Goal: Find specific page/section: Find specific page/section

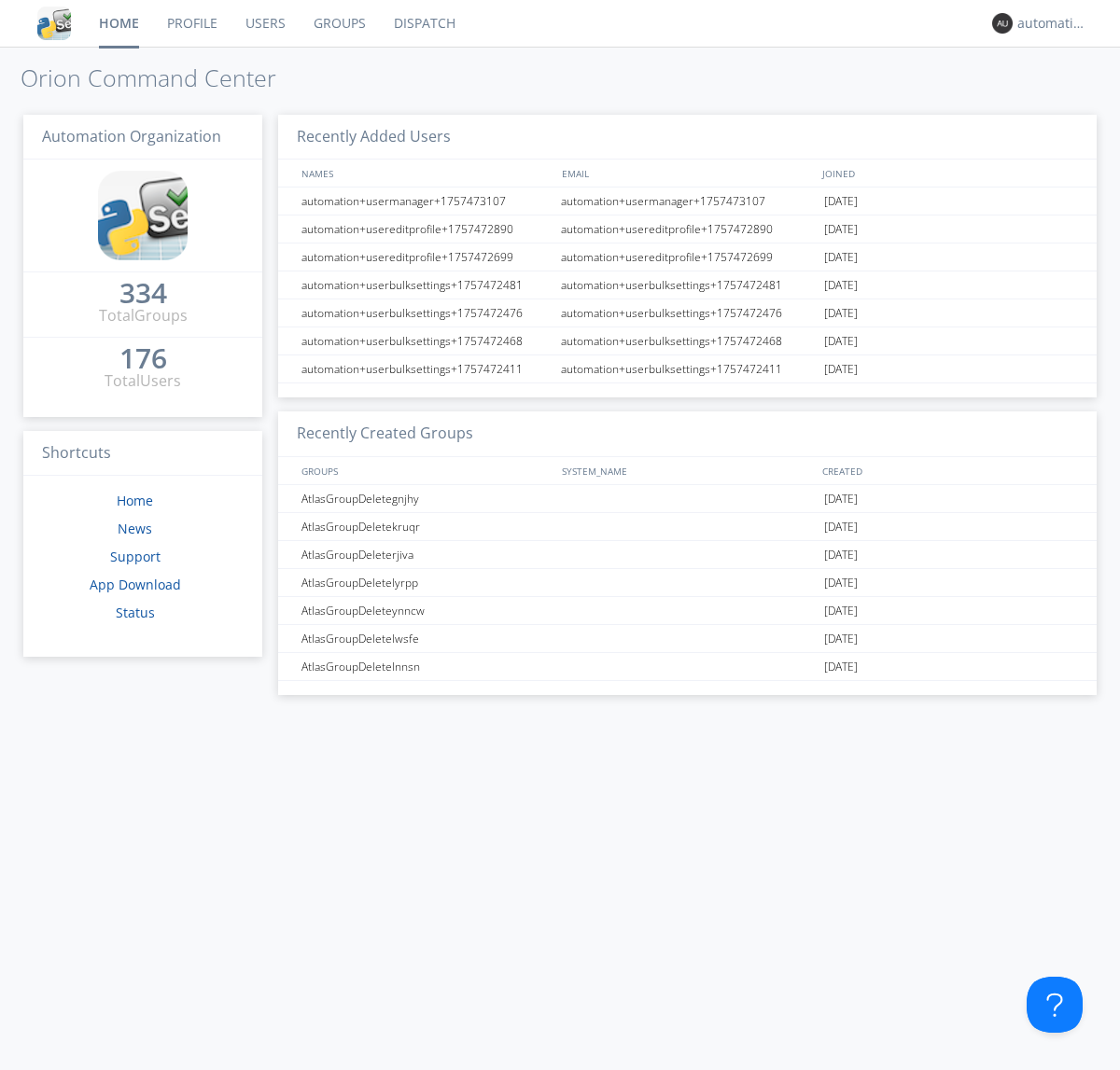
click at [423, 23] on link "Dispatch" at bounding box center [424, 23] width 90 height 46
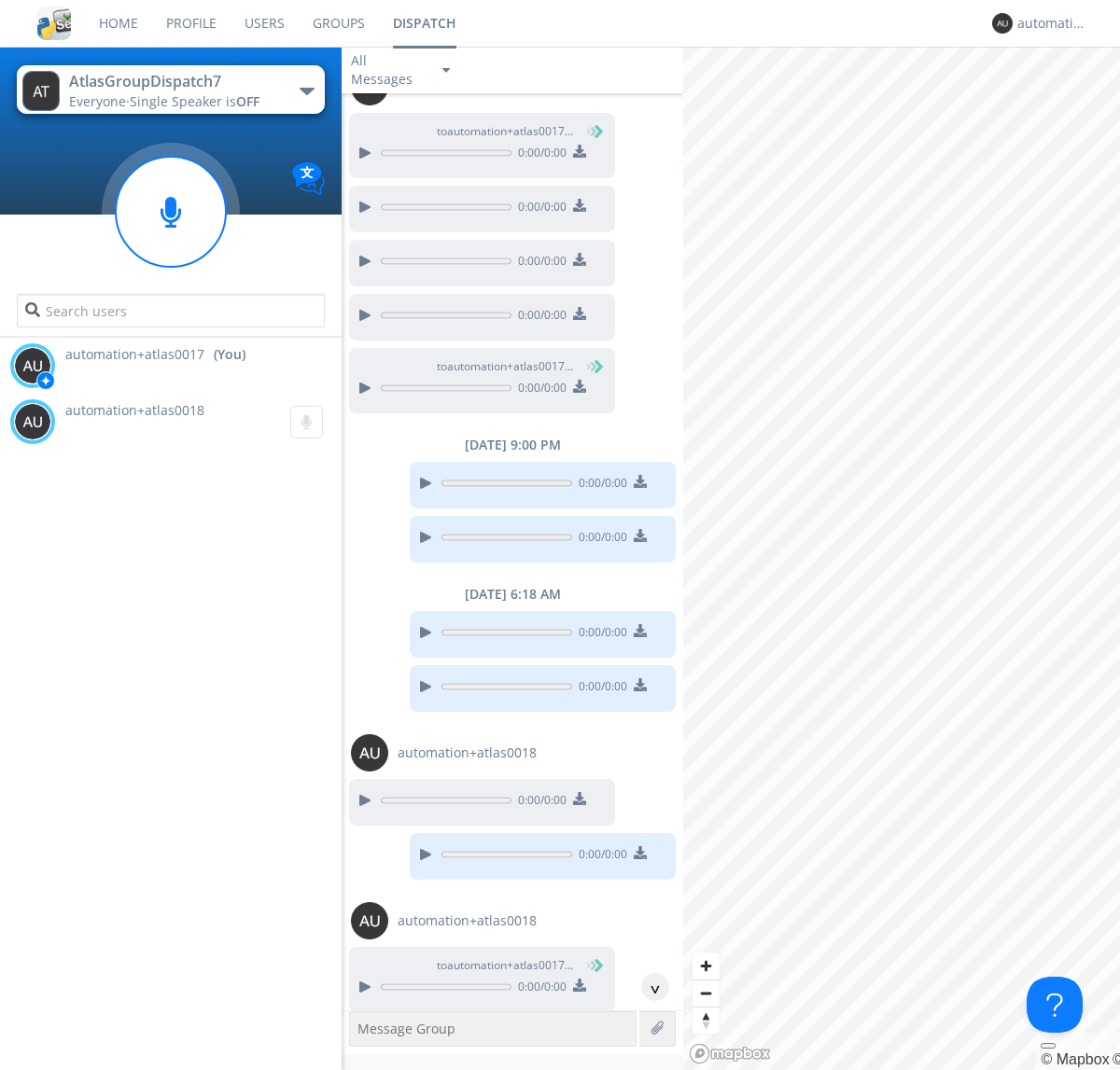
scroll to position [751, 0]
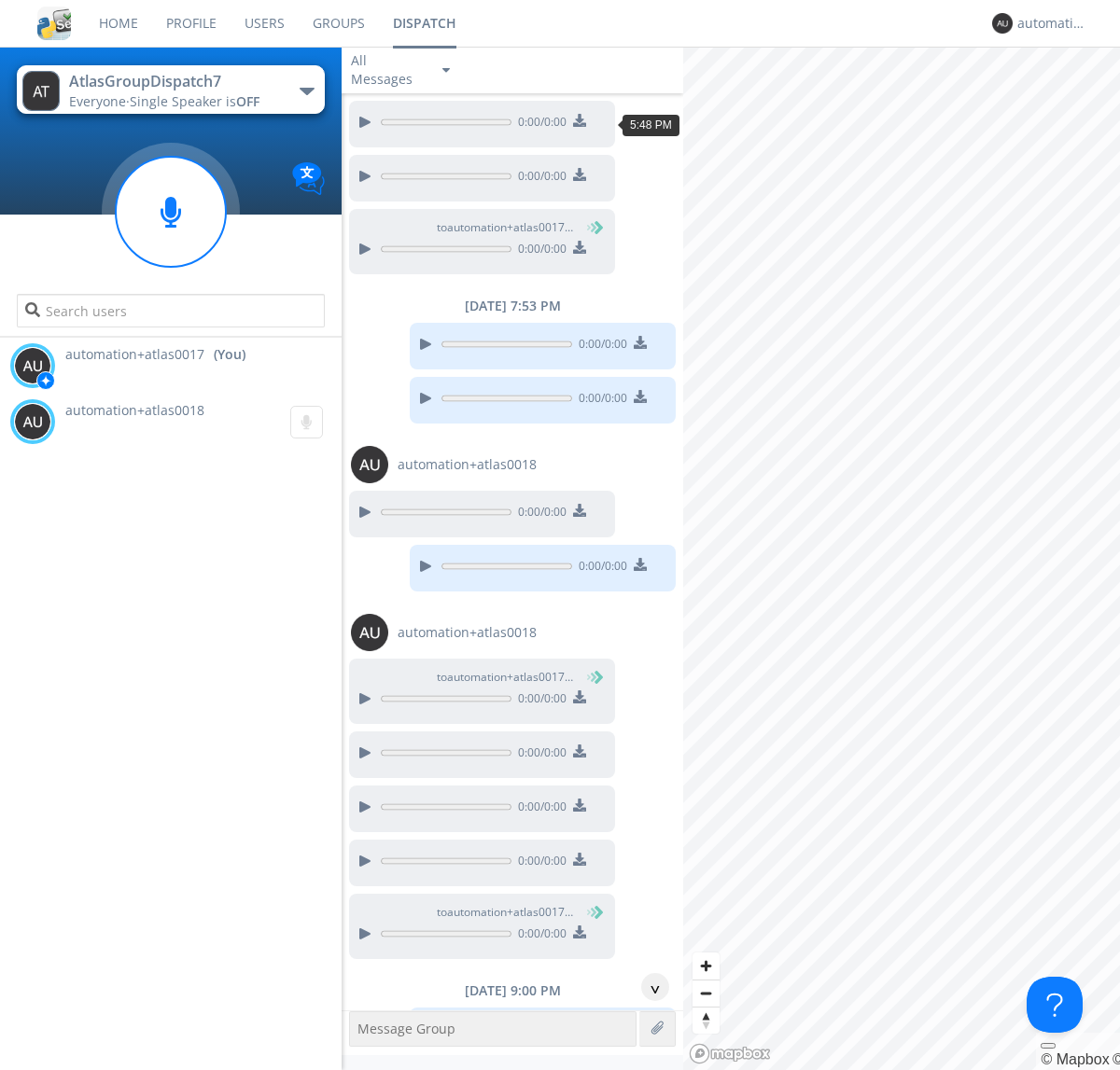
scroll to position [86, 0]
click at [648, 987] on div "^" at bounding box center [655, 987] width 28 height 28
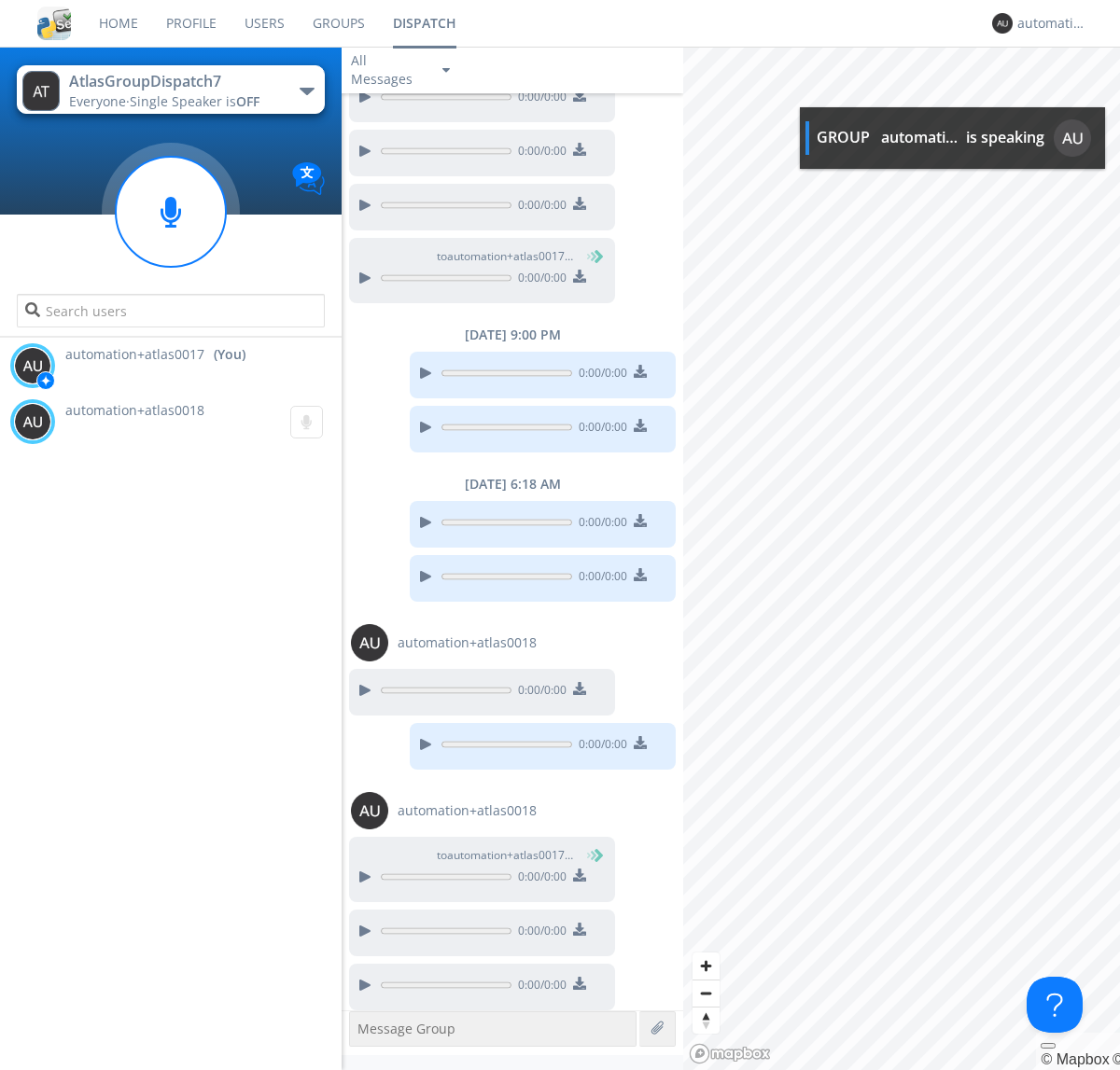
scroll to position [749, 0]
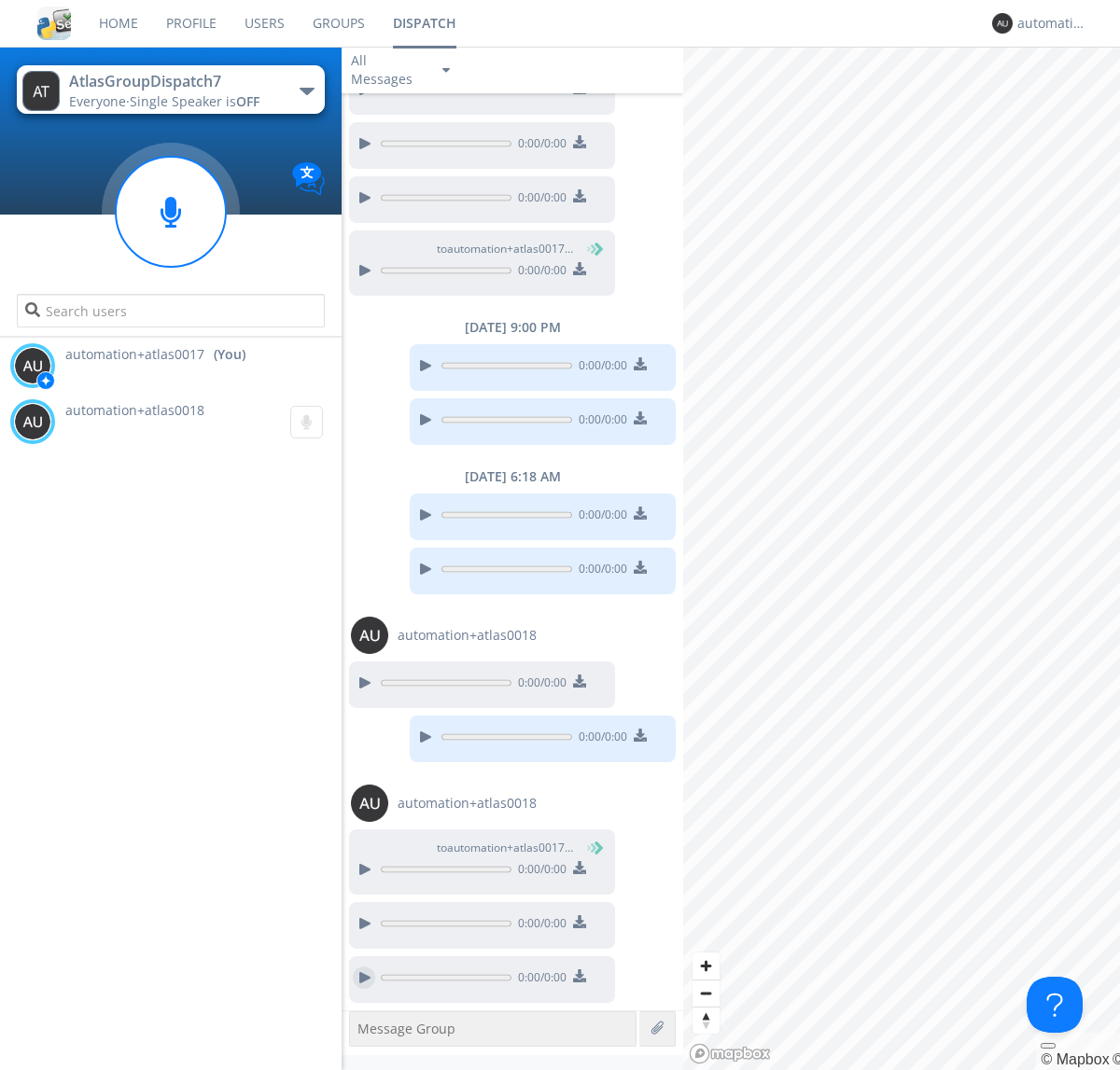
click at [364, 978] on div at bounding box center [363, 977] width 22 height 22
click at [1047, 23] on div "automation+atlas0017" at bounding box center [1051, 22] width 70 height 18
